Goal: Understand process/instructions: Learn how to perform a task or action

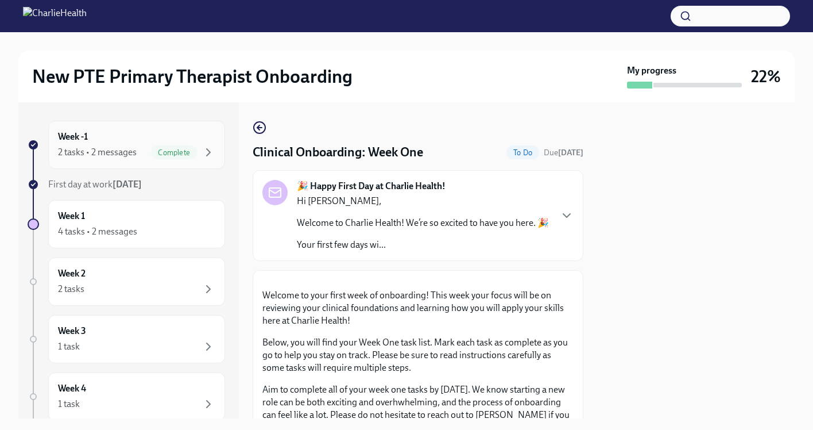
click at [118, 139] on div "Week -1 2 tasks • 2 messages Complete" at bounding box center [136, 144] width 157 height 29
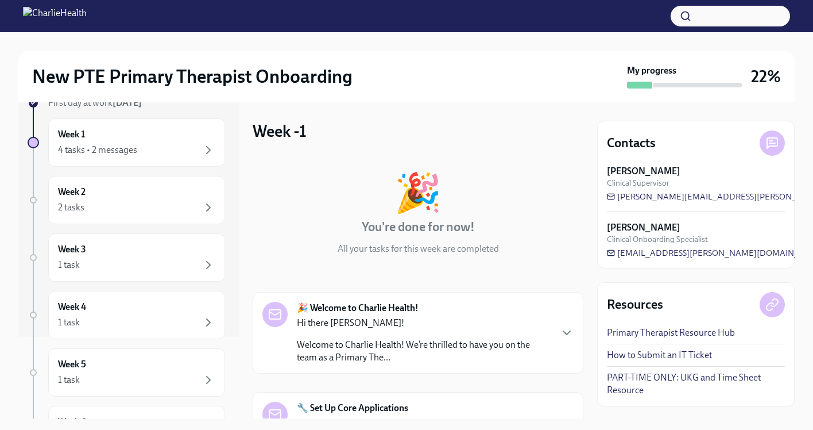
scroll to position [128, 0]
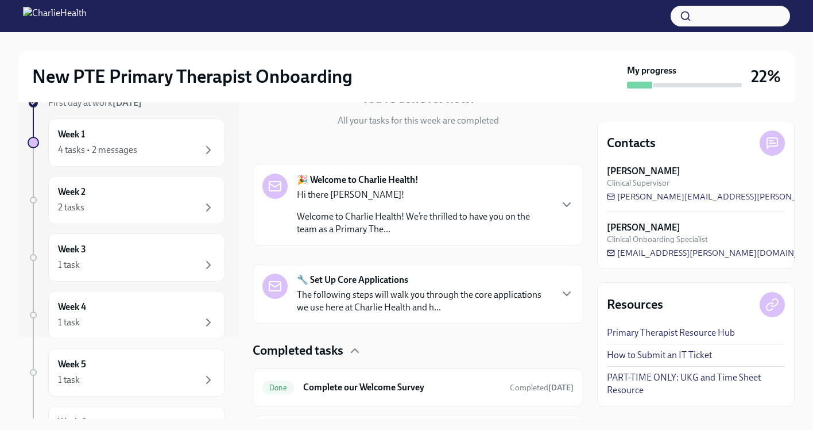
click at [463, 218] on p "Welcome to Charlie Health! We’re thrilled to have you on the team as a Primary …" at bounding box center [424, 222] width 254 height 25
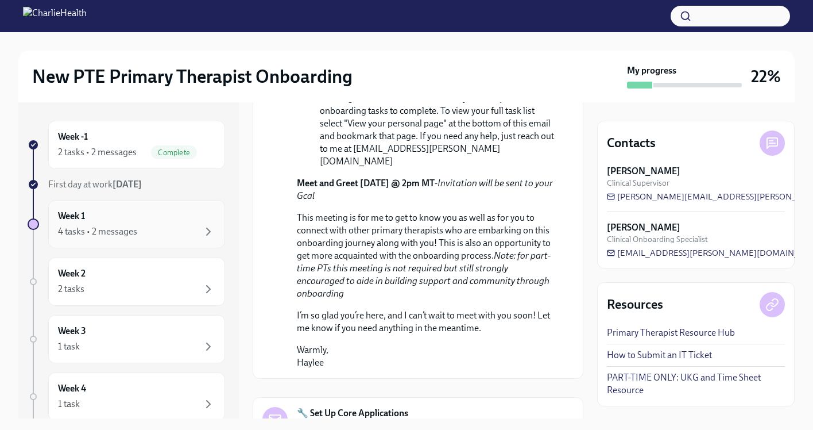
scroll to position [0, 0]
click at [179, 218] on div "Week 1 4 tasks • 2 messages" at bounding box center [136, 224] width 157 height 29
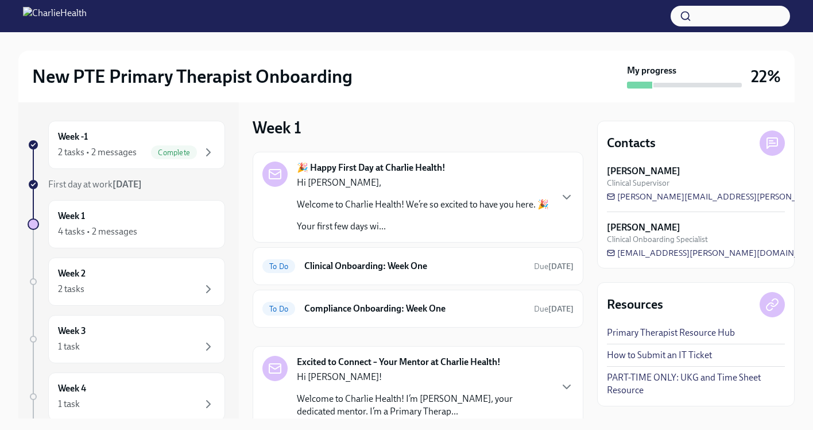
scroll to position [3, 0]
click at [417, 265] on h6 "Clinical Onboarding: Week One" at bounding box center [414, 266] width 220 height 13
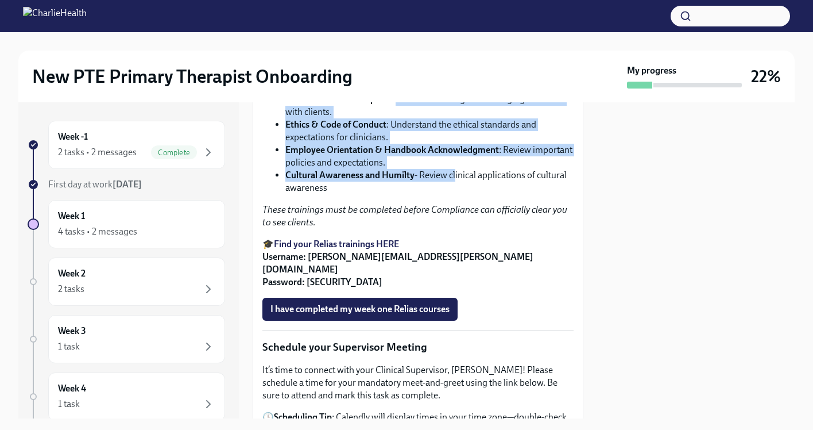
drag, startPoint x: 395, startPoint y: 199, endPoint x: 455, endPoint y: 276, distance: 96.9
click at [455, 194] on ul "De-Escalation Techniques : Learn how to navigate challenging situations with cl…" at bounding box center [417, 143] width 311 height 101
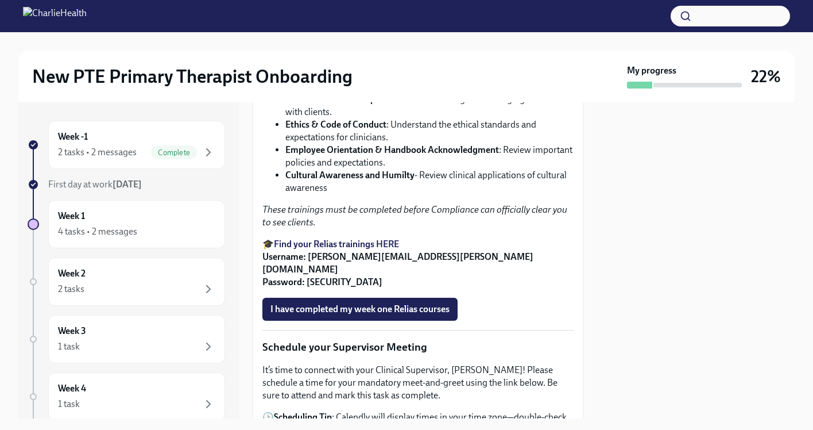
click at [432, 194] on li "Cultural Awareness and Humilty - Review clinical applications of cultural aware…" at bounding box center [429, 181] width 288 height 25
drag, startPoint x: 431, startPoint y: 309, endPoint x: 517, endPoint y: 309, distance: 85.6
click at [518, 227] on em "These trainings must be completed before Compliance can officially clear you to…" at bounding box center [414, 216] width 305 height 24
click at [552, 229] on p "These trainings must be completed before Compliance can officially clear you to…" at bounding box center [417, 215] width 311 height 25
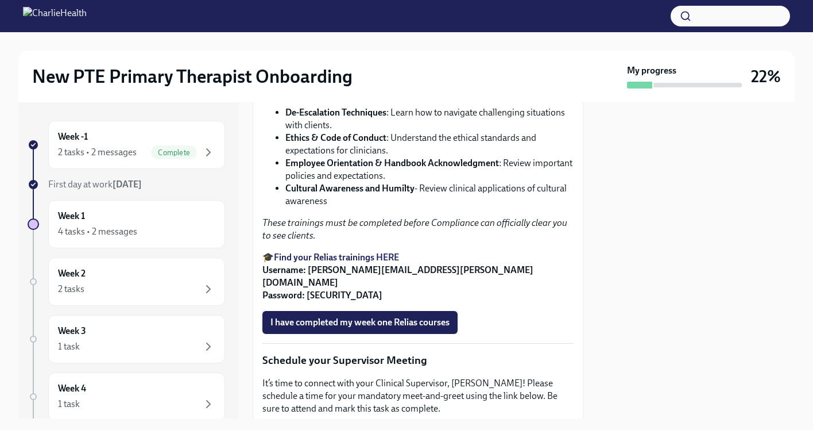
click at [394, 262] on strong "Find your Relias trainings HERE" at bounding box center [336, 257] width 125 height 11
drag, startPoint x: 307, startPoint y: 367, endPoint x: 456, endPoint y: 366, distance: 149.3
click at [456, 301] on p "🎓 Find your Relias trainings HERE Username: [PERSON_NAME][EMAIL_ADDRESS][PERSON…" at bounding box center [417, 276] width 311 height 51
copy strong "[PERSON_NAME][EMAIL_ADDRESS][PERSON_NAME][DOMAIN_NAME]"
click at [318, 300] on strong "Username: [PERSON_NAME][EMAIL_ADDRESS][PERSON_NAME][DOMAIN_NAME] Password: [SEC…" at bounding box center [397, 282] width 271 height 36
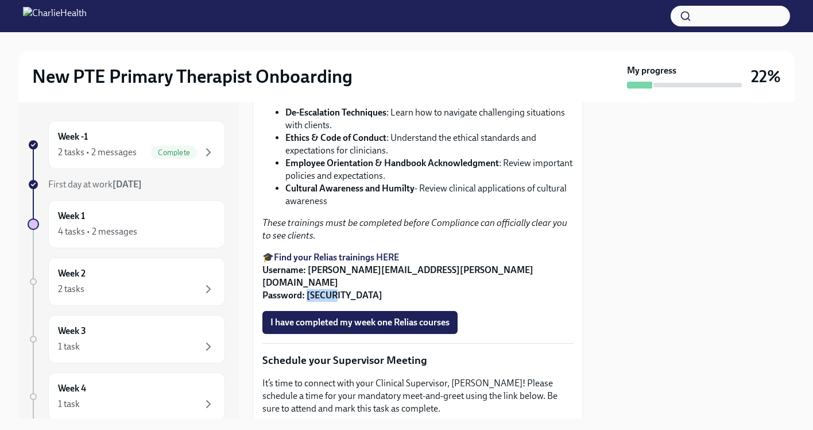
click at [318, 300] on strong "Username: [PERSON_NAME][EMAIL_ADDRESS][PERSON_NAME][DOMAIN_NAME] Password: [SEC…" at bounding box center [397, 282] width 271 height 36
copy strong "ch1234"
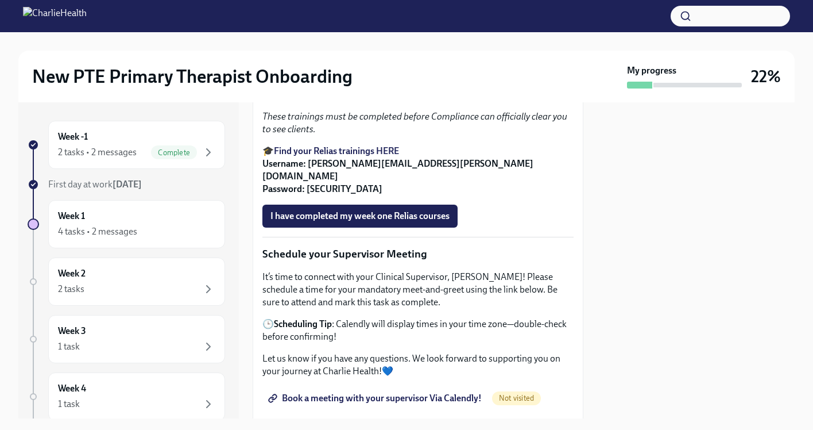
click at [676, 242] on div at bounding box center [696, 260] width 198 height 316
